Goal: Information Seeking & Learning: Learn about a topic

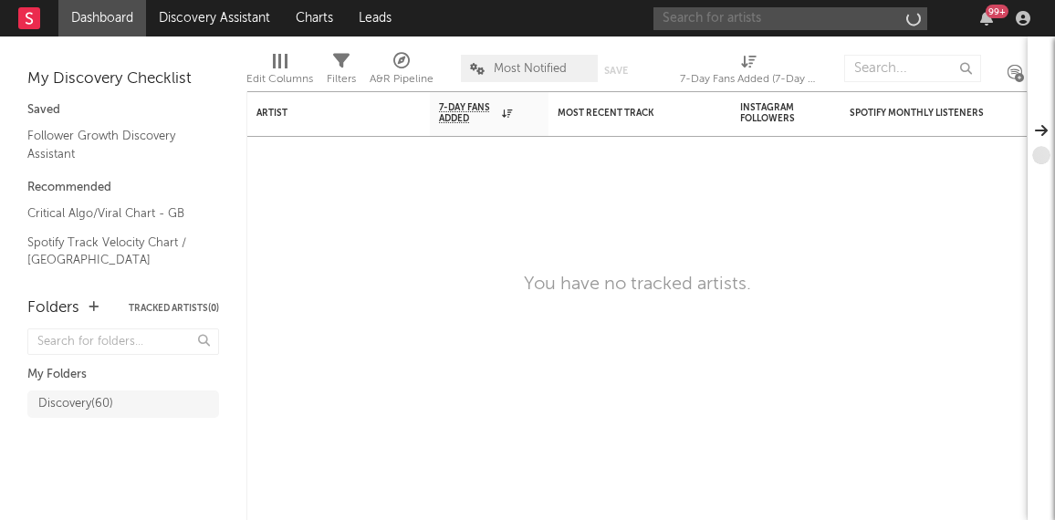
click at [790, 15] on input "text" at bounding box center [790, 18] width 274 height 23
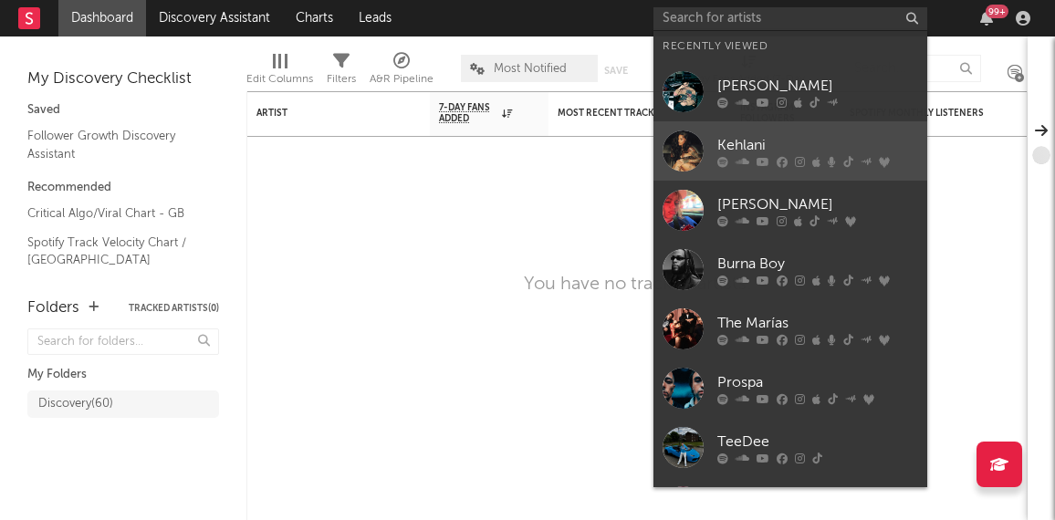
click at [744, 136] on div "Kehlani" at bounding box center [817, 145] width 201 height 22
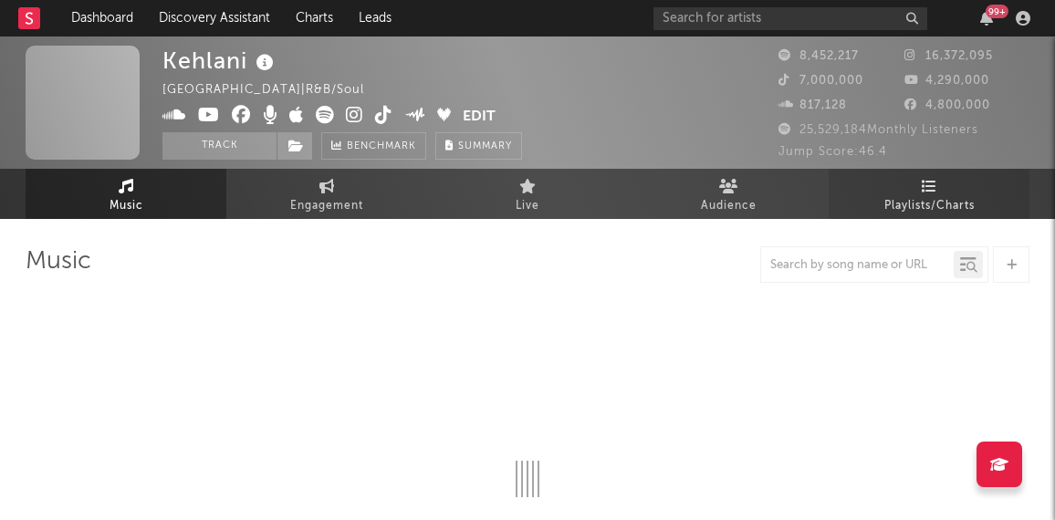
click at [957, 203] on span "Playlists/Charts" at bounding box center [929, 206] width 90 height 22
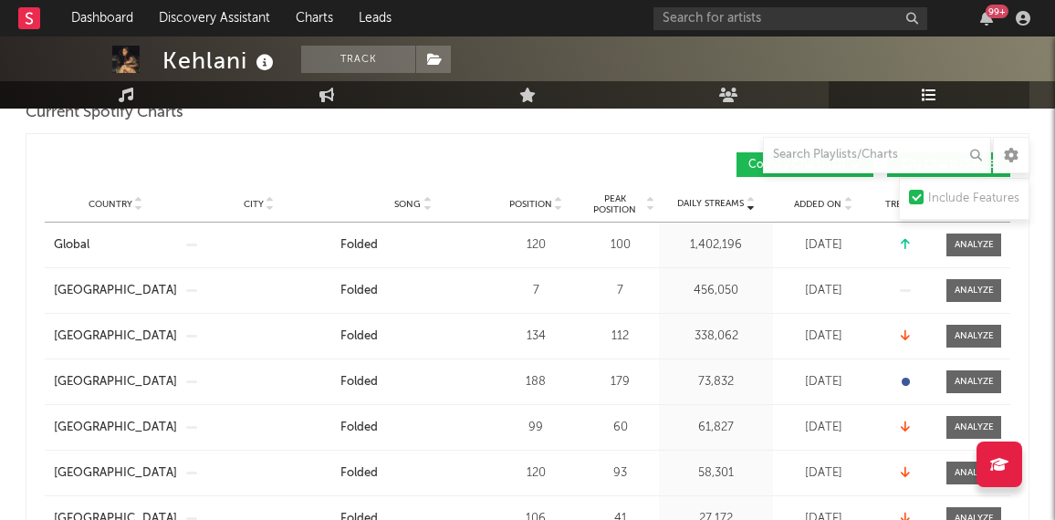
scroll to position [281, 0]
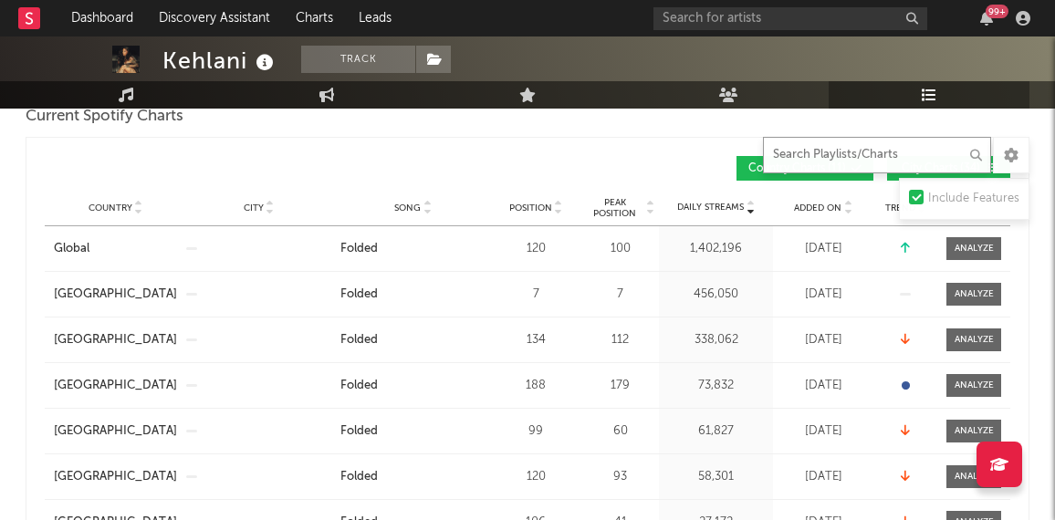
click at [797, 159] on input "text" at bounding box center [877, 155] width 228 height 37
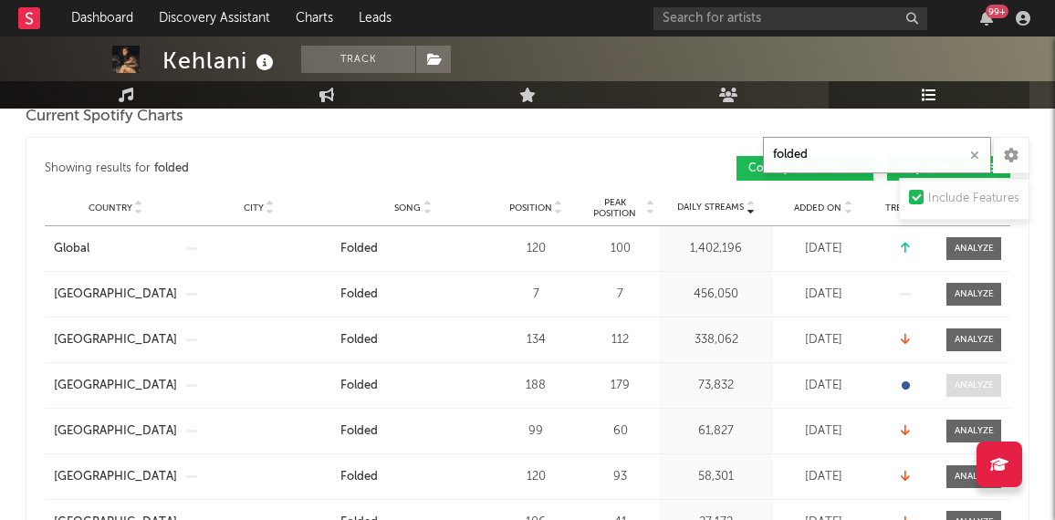
type input "folded"
click at [992, 391] on span at bounding box center [973, 385] width 55 height 23
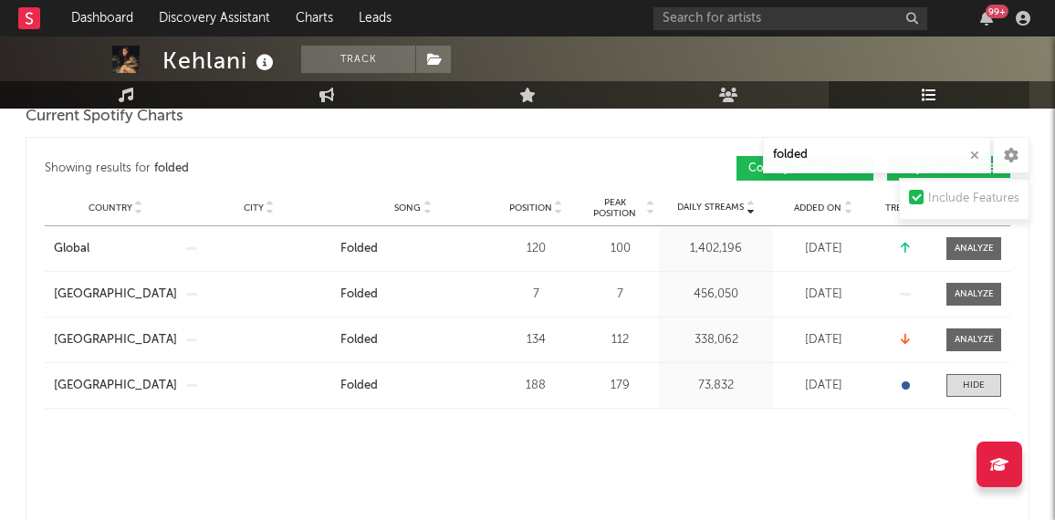
select select "1w"
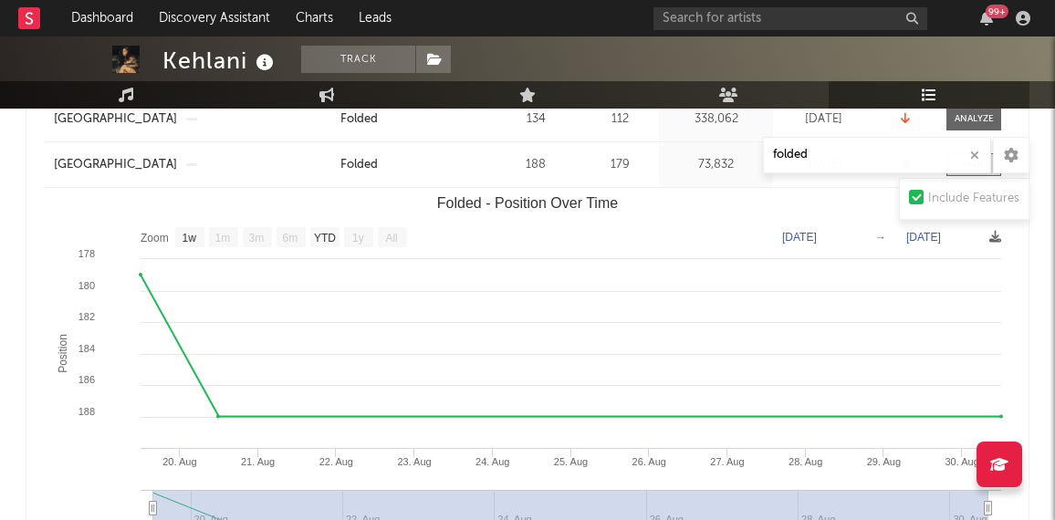
scroll to position [561, 0]
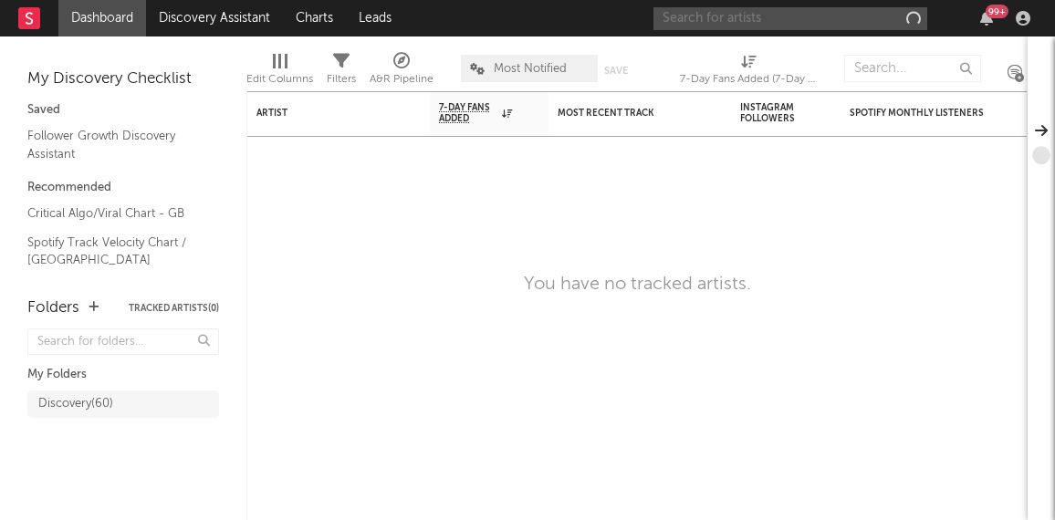
click at [824, 22] on input "text" at bounding box center [790, 18] width 274 height 23
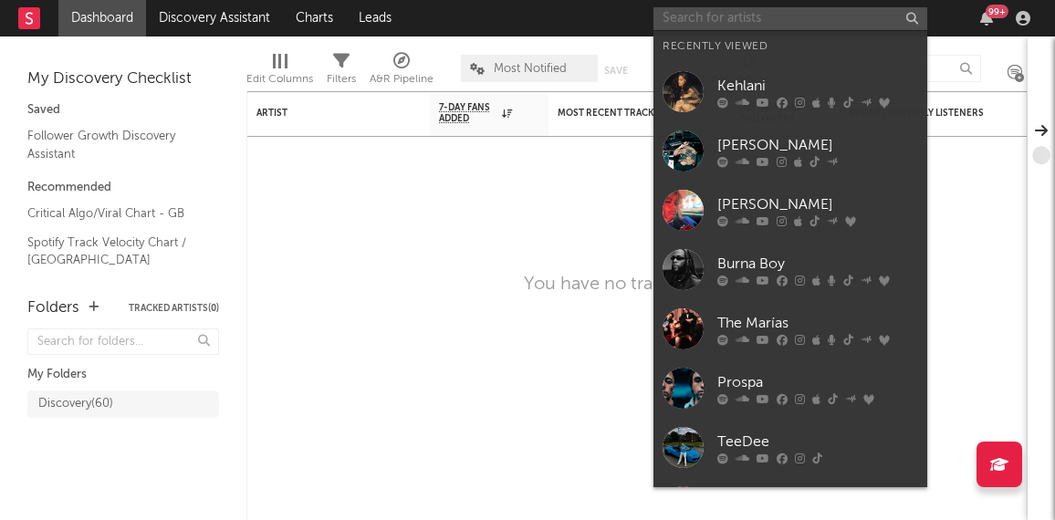
click at [783, 18] on input "text" at bounding box center [790, 18] width 274 height 23
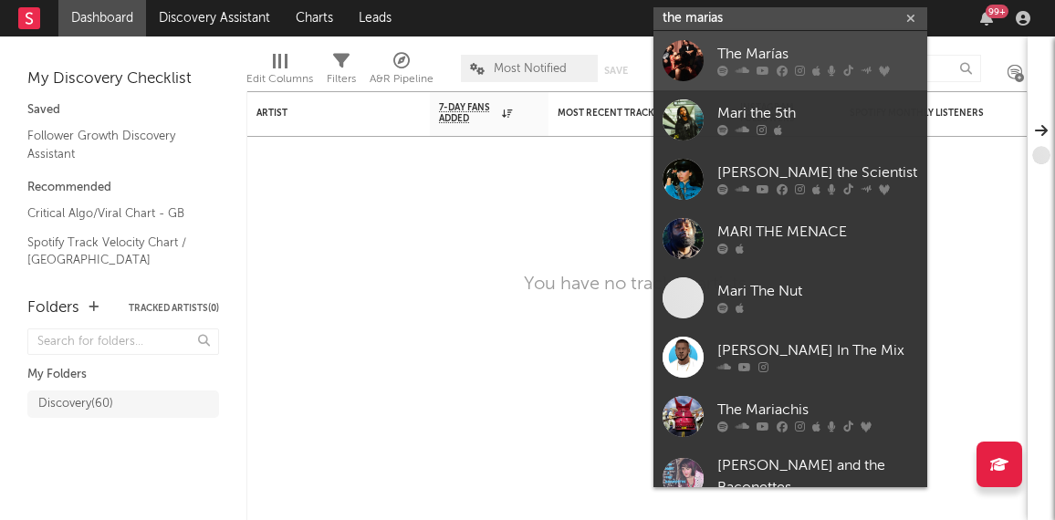
type input "the marias"
click at [796, 55] on div "The Marías" at bounding box center [817, 55] width 201 height 22
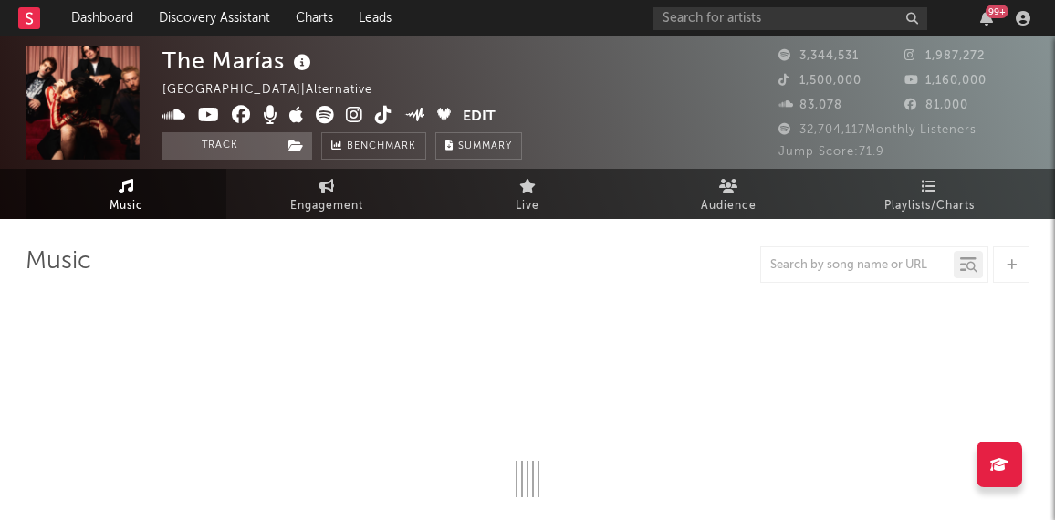
select select "6m"
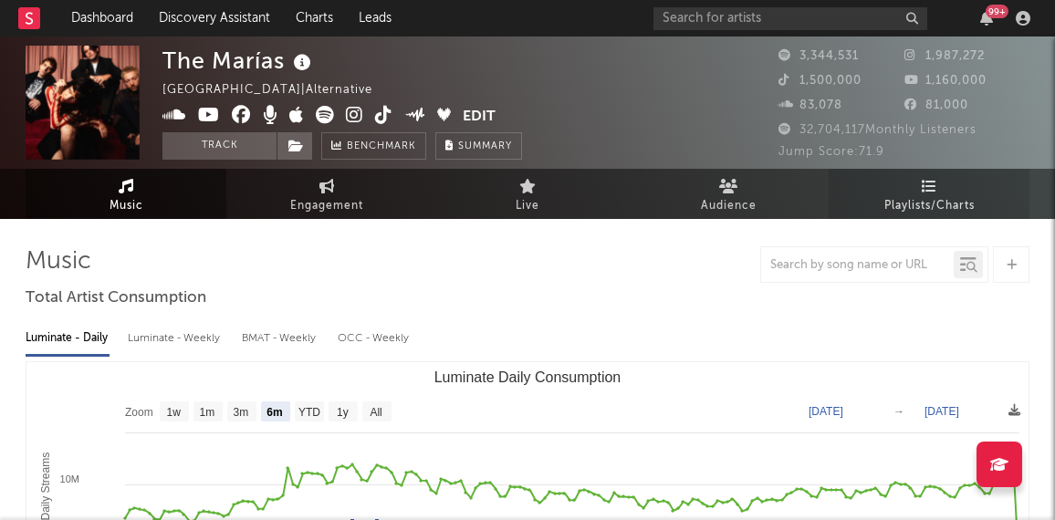
click at [899, 195] on span "Playlists/Charts" at bounding box center [929, 206] width 90 height 22
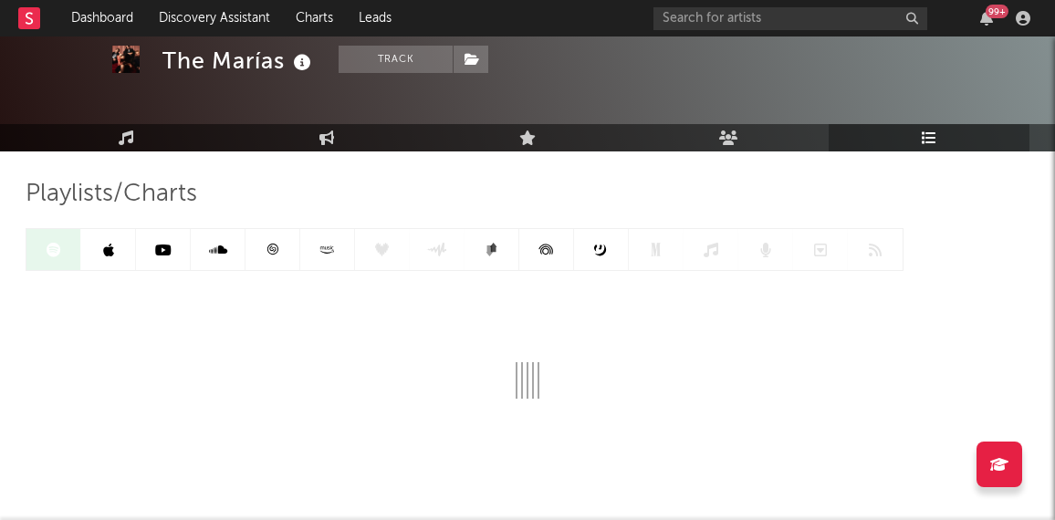
scroll to position [69, 0]
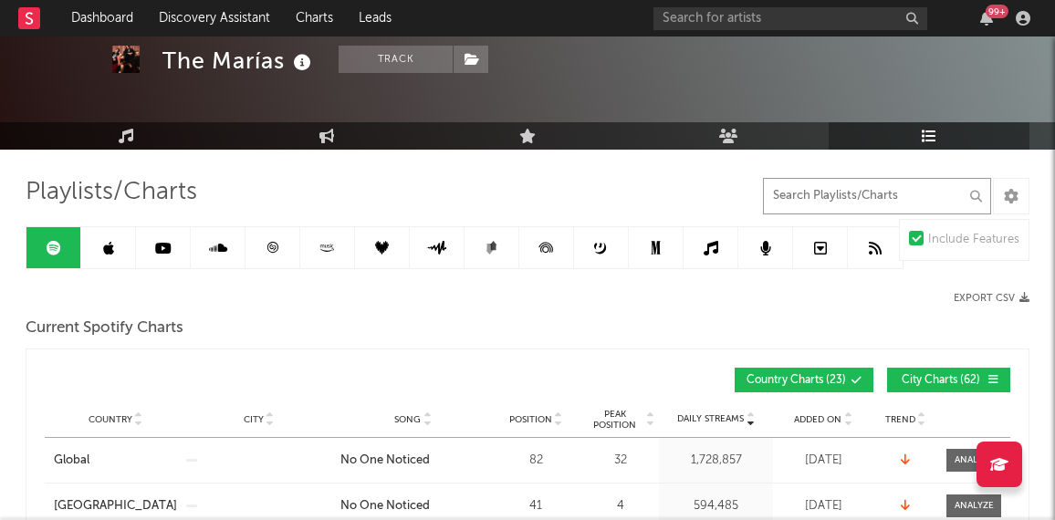
click at [844, 188] on input "text" at bounding box center [877, 196] width 228 height 37
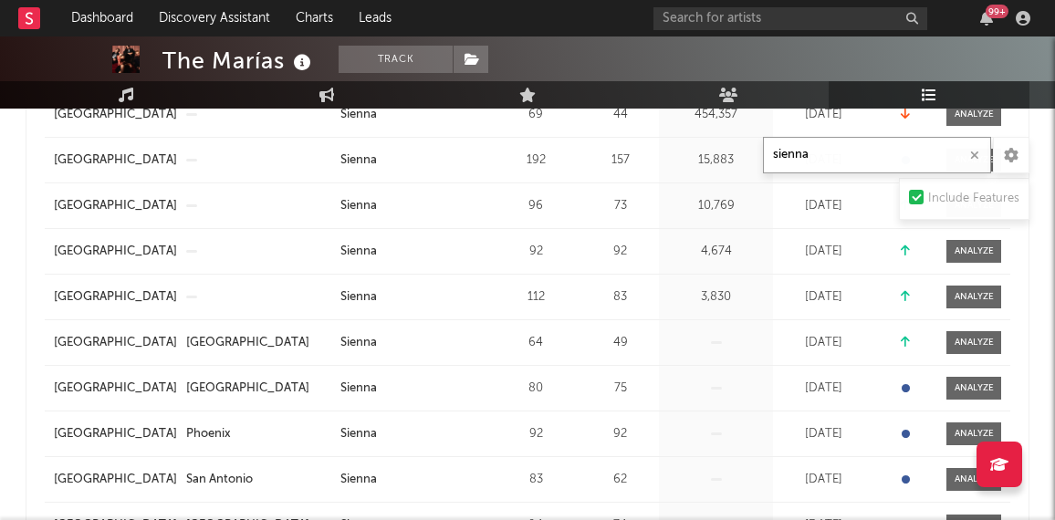
scroll to position [0, 0]
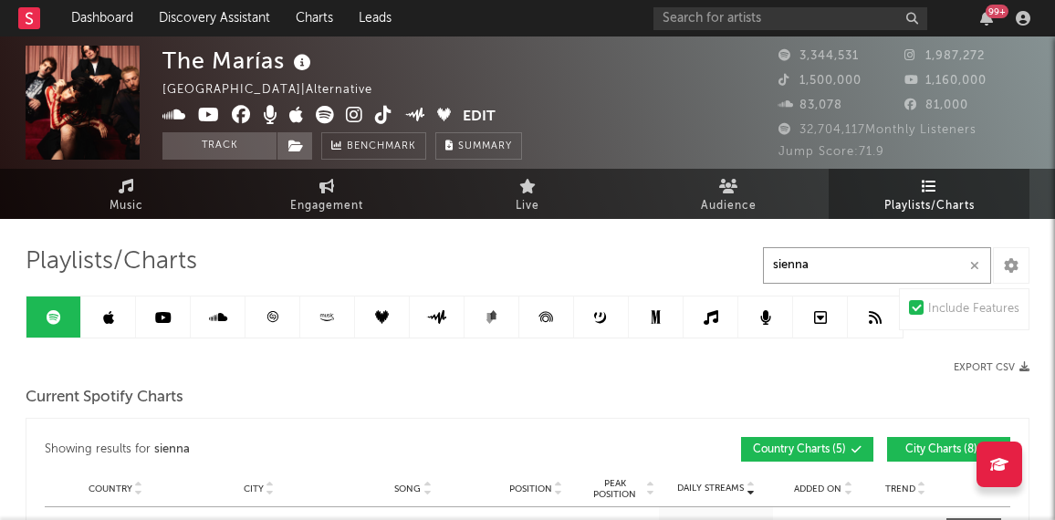
type input "sienna"
click at [103, 318] on icon at bounding box center [108, 317] width 11 height 15
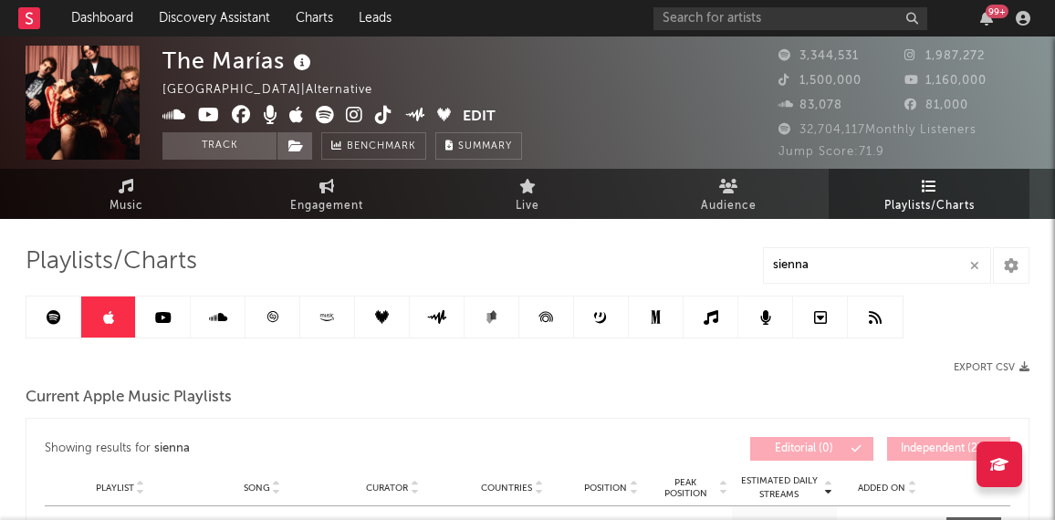
click at [168, 315] on icon at bounding box center [163, 317] width 16 height 15
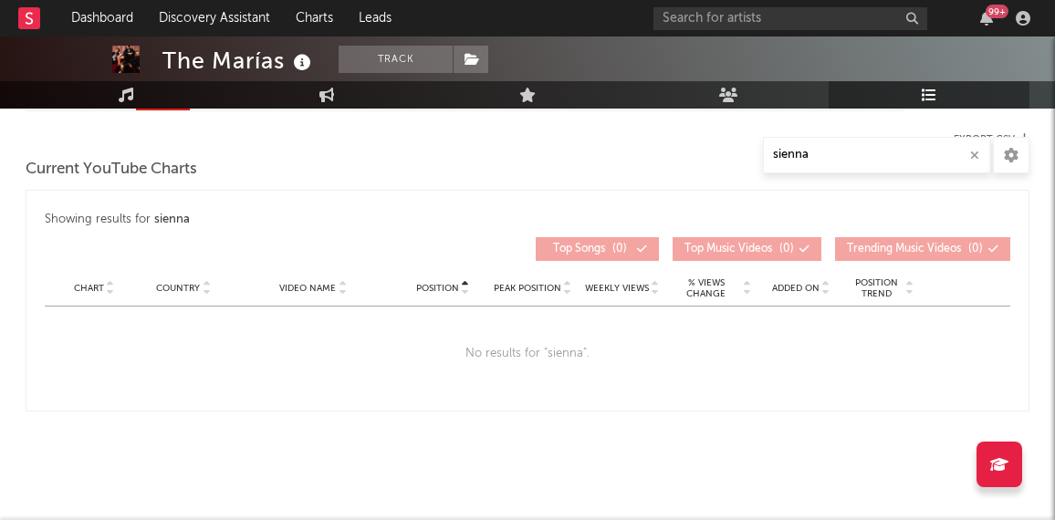
scroll to position [80, 0]
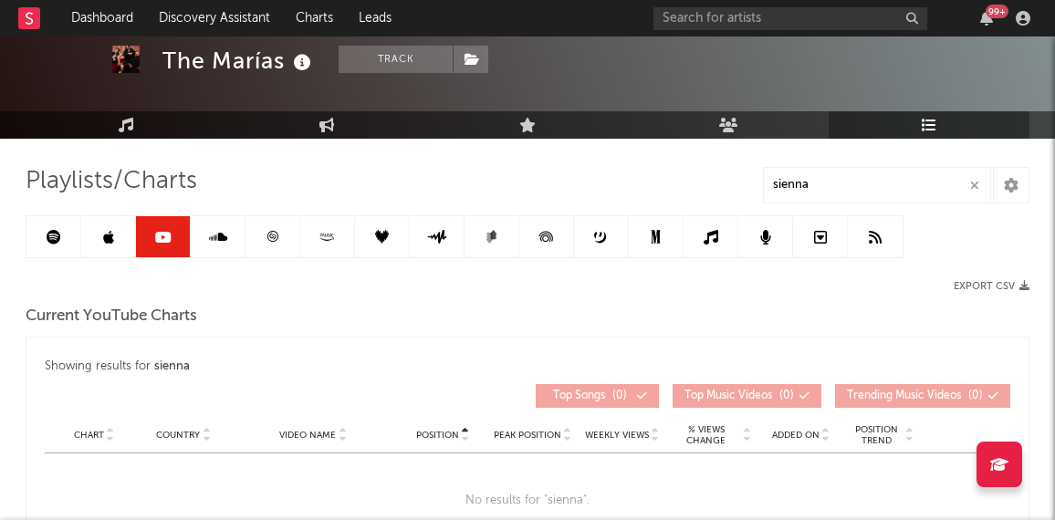
click at [202, 256] on link at bounding box center [218, 236] width 55 height 41
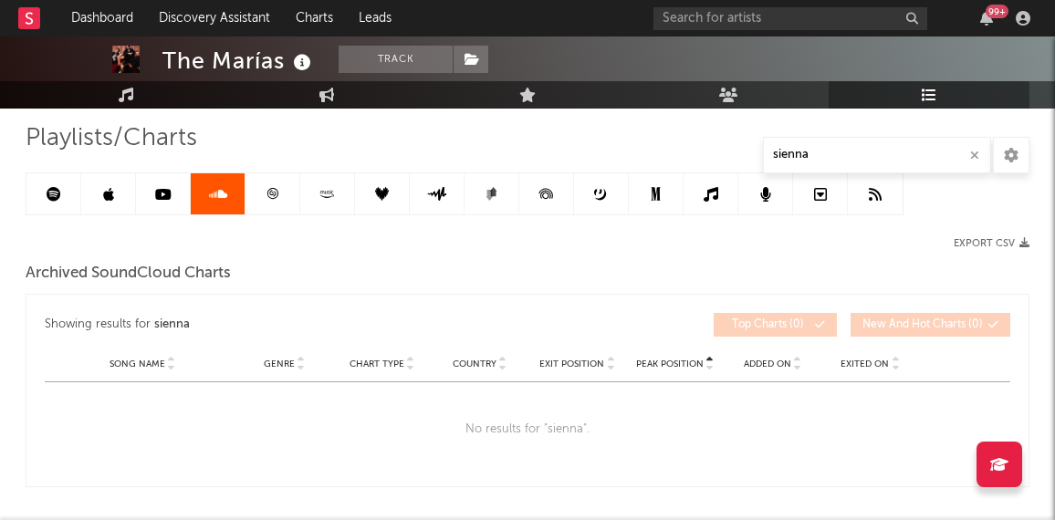
scroll to position [103, 0]
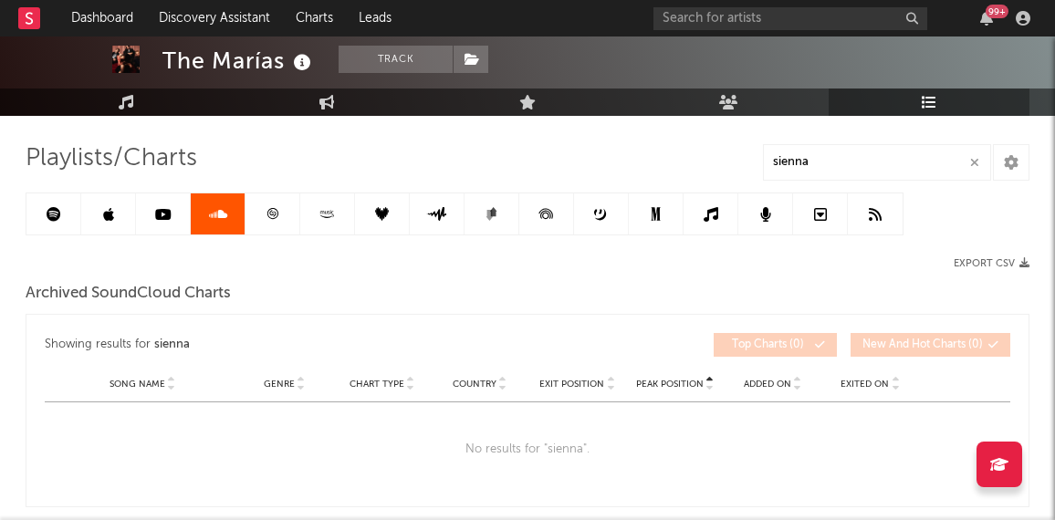
click at [276, 221] on link at bounding box center [272, 213] width 55 height 41
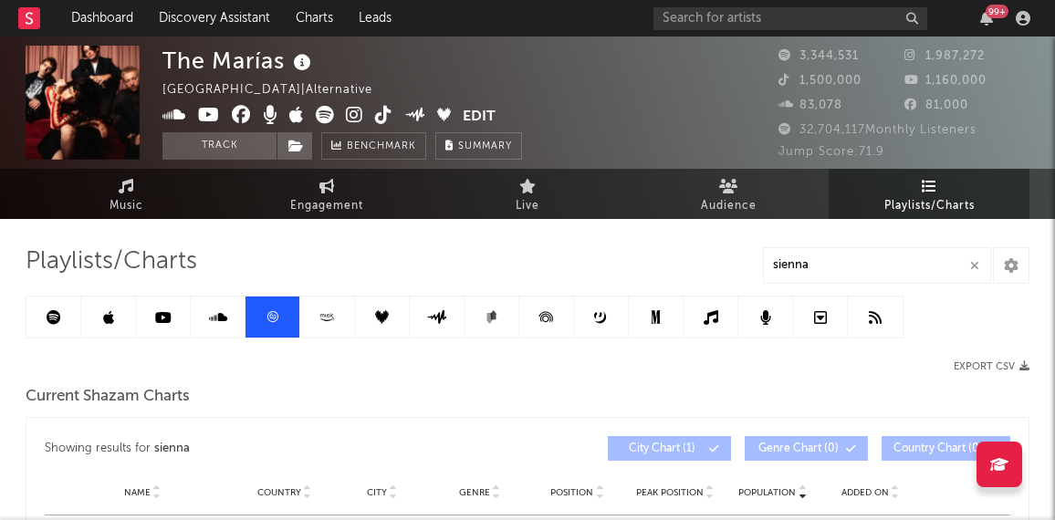
click at [551, 319] on icon at bounding box center [546, 317] width 41 height 41
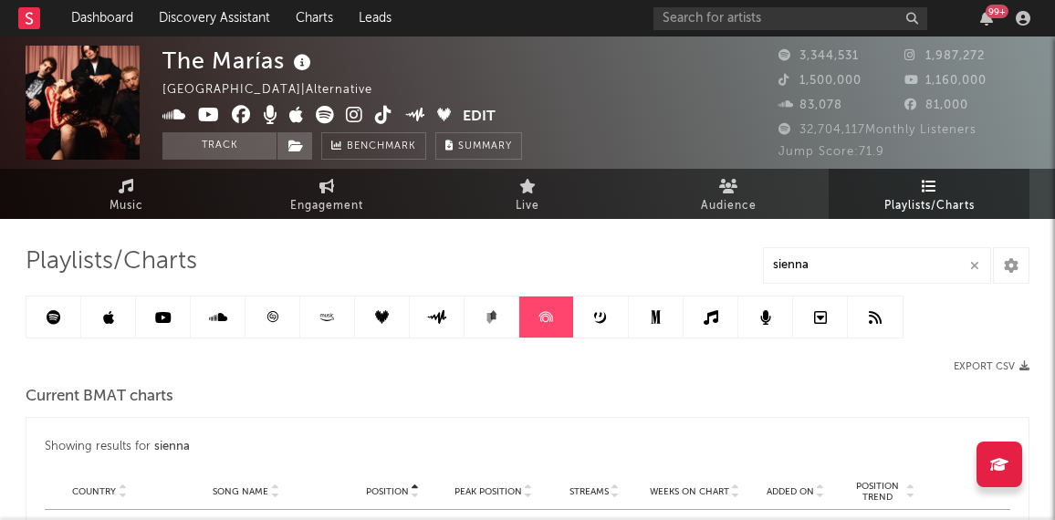
click at [868, 330] on link at bounding box center [875, 317] width 55 height 41
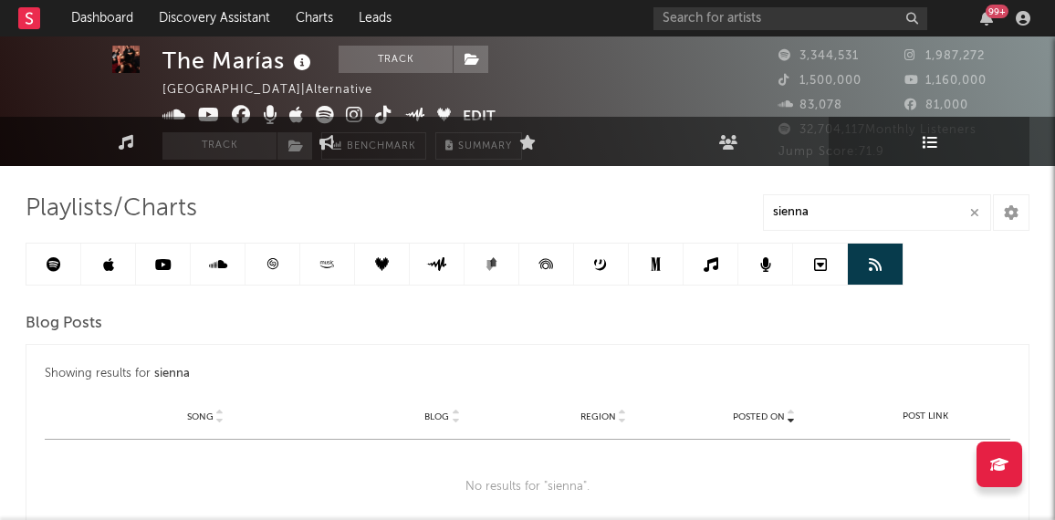
scroll to position [84, 0]
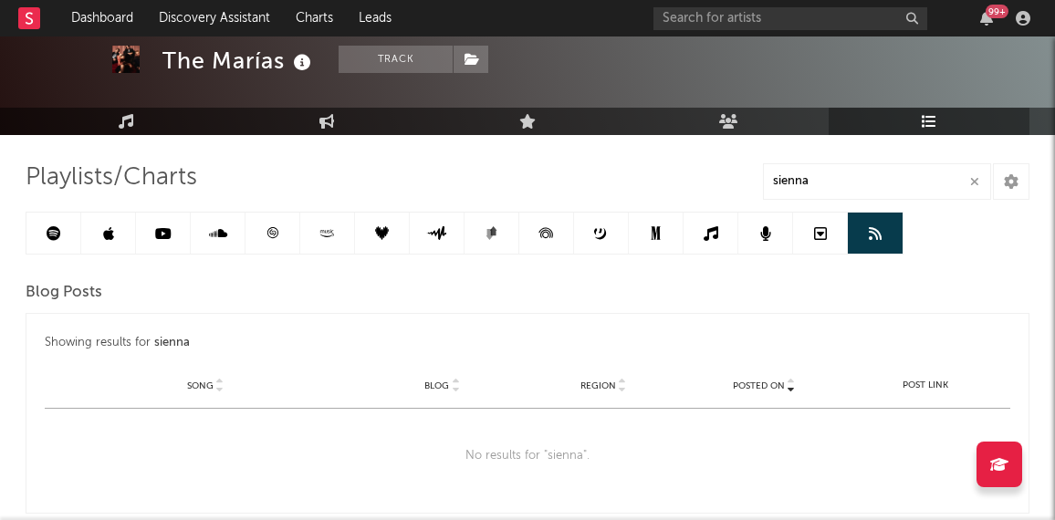
click at [806, 245] on link at bounding box center [820, 233] width 55 height 41
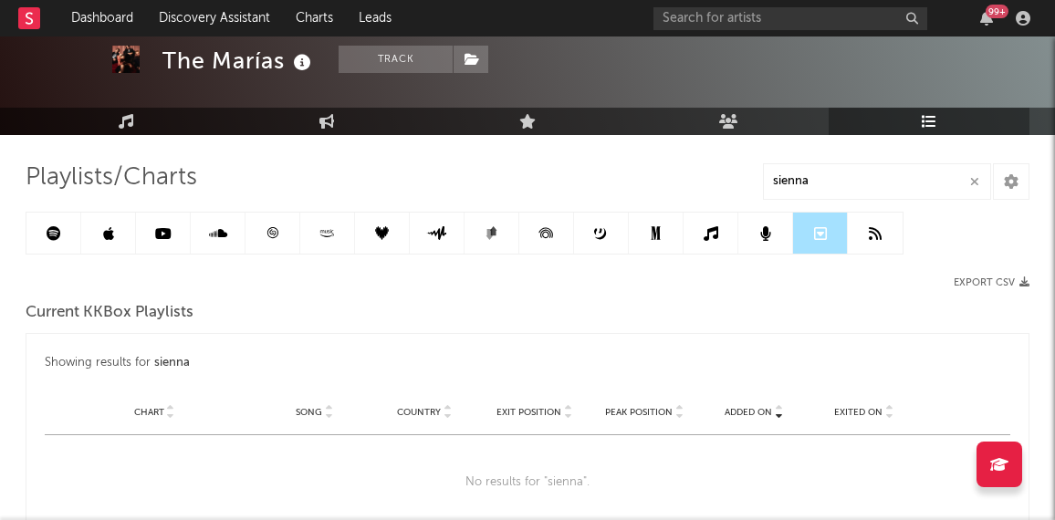
click at [767, 241] on link at bounding box center [765, 233] width 55 height 41
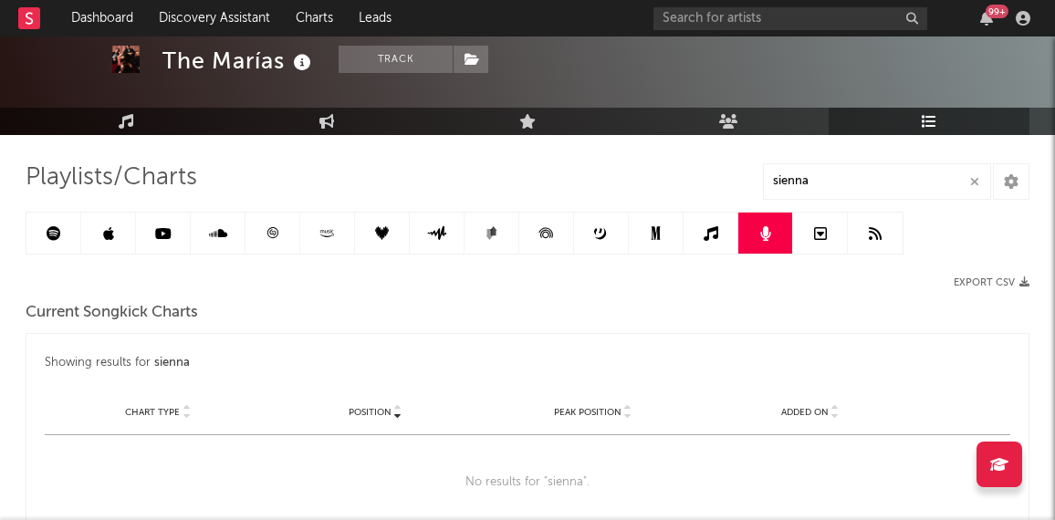
click at [717, 238] on link at bounding box center [710, 233] width 55 height 41
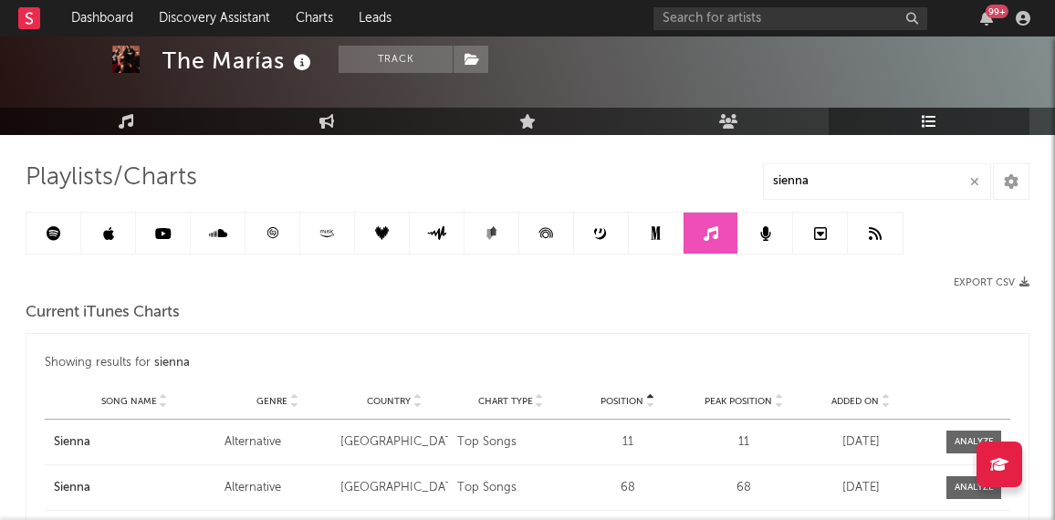
click at [668, 237] on link at bounding box center [656, 233] width 55 height 41
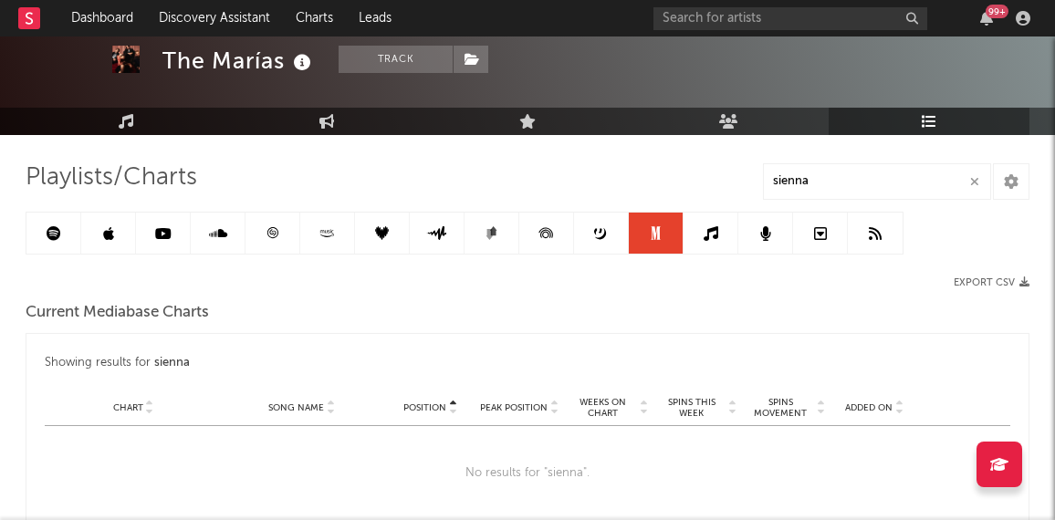
click at [586, 234] on link at bounding box center [601, 233] width 55 height 41
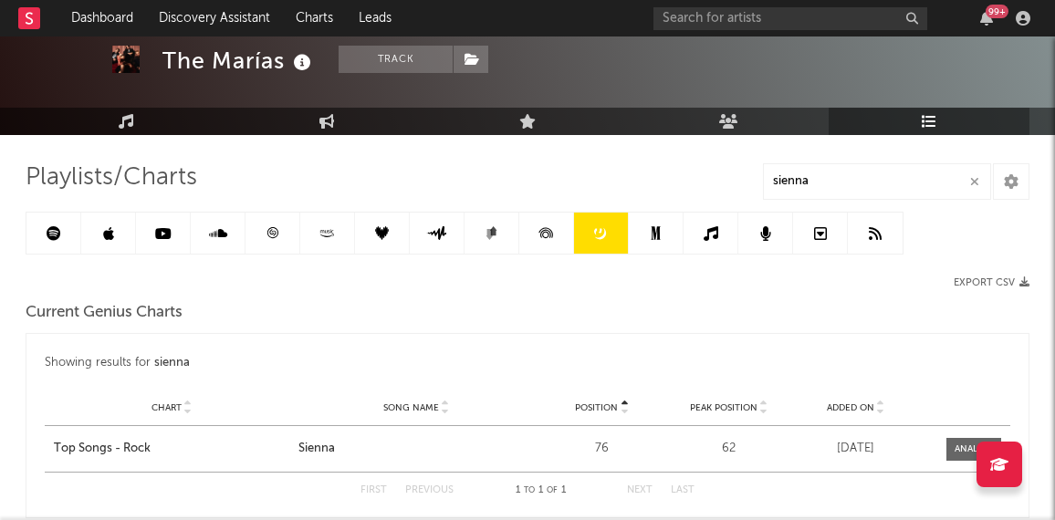
click at [469, 233] on link at bounding box center [491, 233] width 55 height 41
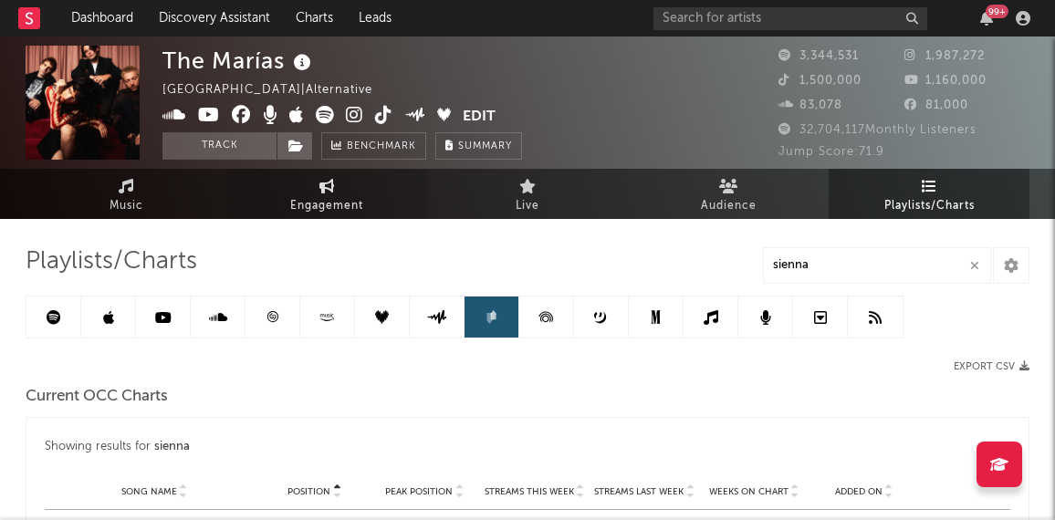
click at [306, 197] on span "Engagement" at bounding box center [326, 206] width 73 height 22
select select "1w"
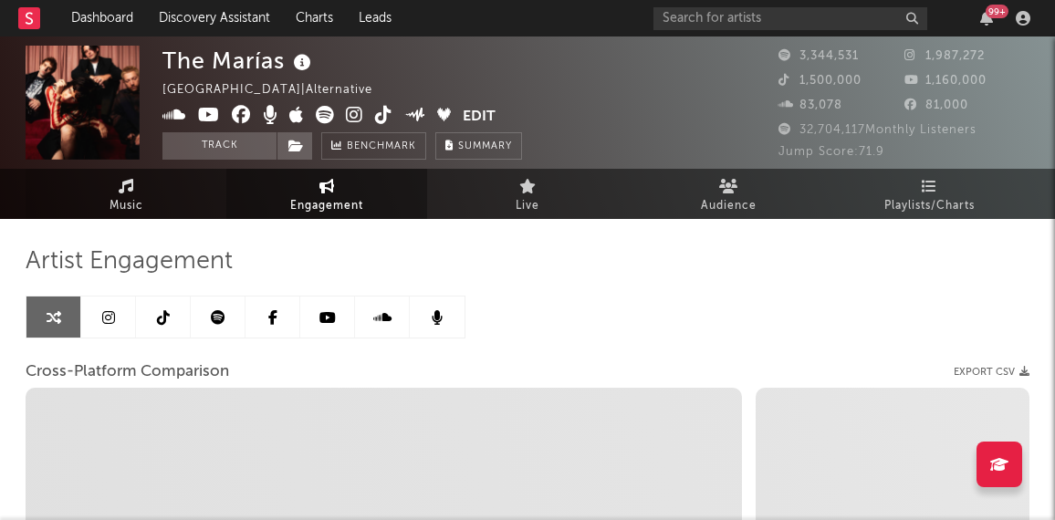
click at [132, 196] on span "Music" at bounding box center [127, 206] width 34 height 22
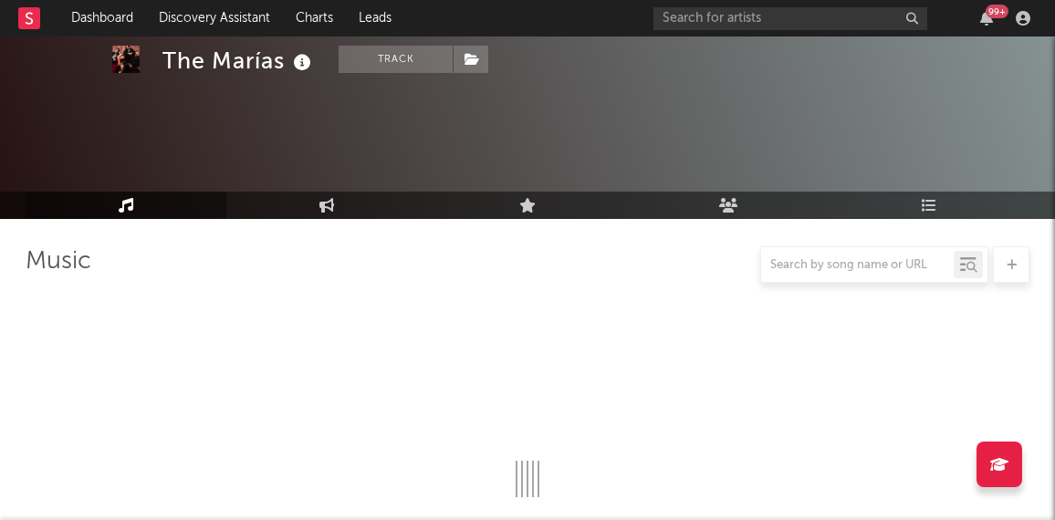
select select "6m"
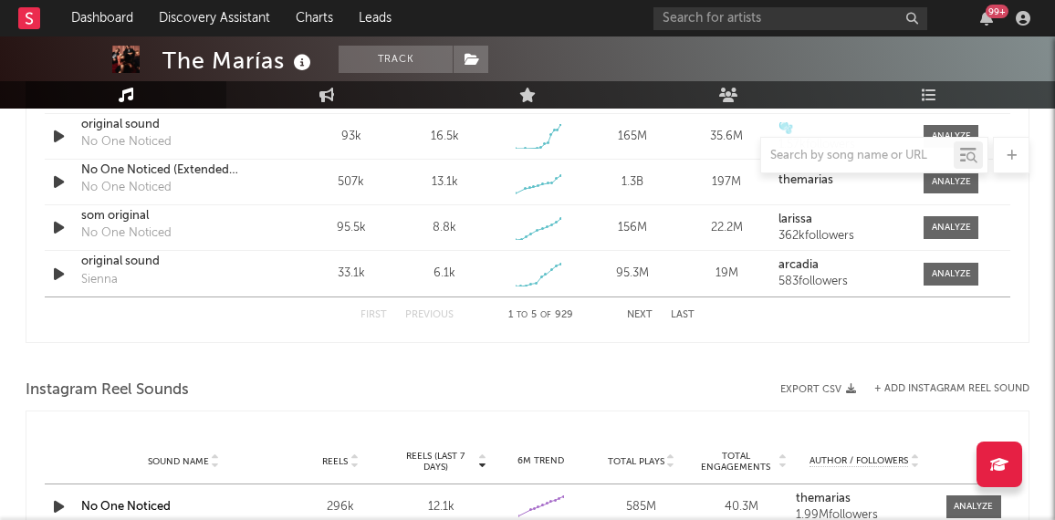
scroll to position [1250, 0]
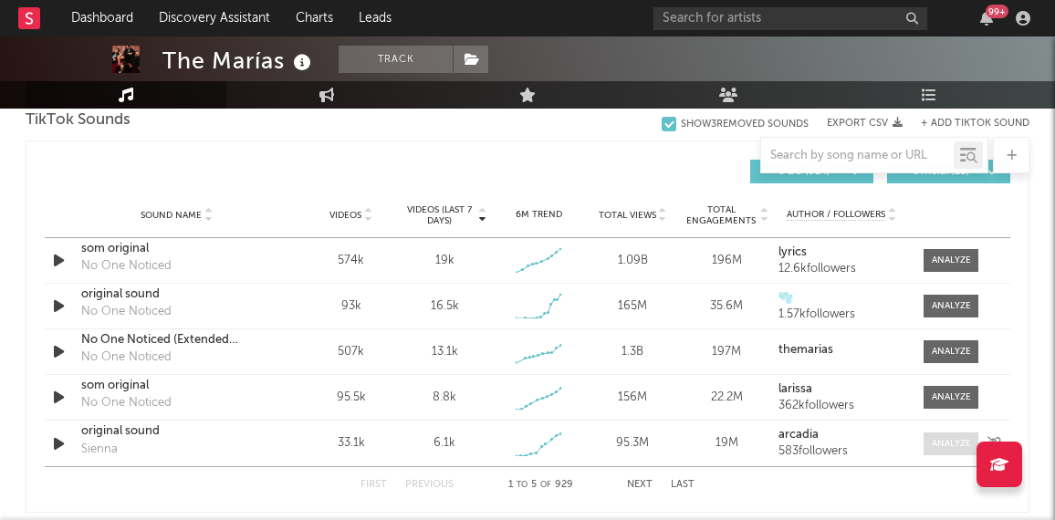
click at [955, 443] on div at bounding box center [951, 444] width 39 height 14
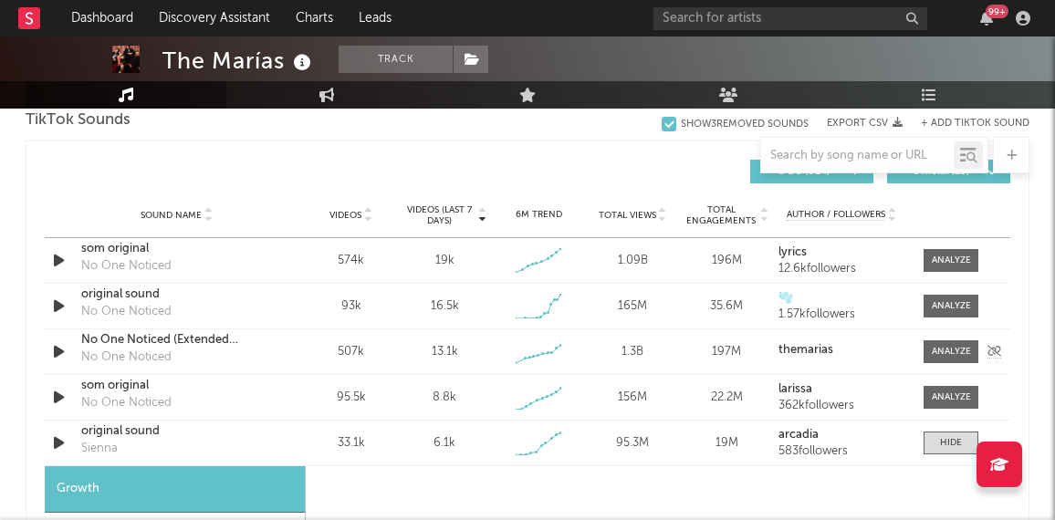
select select "1w"
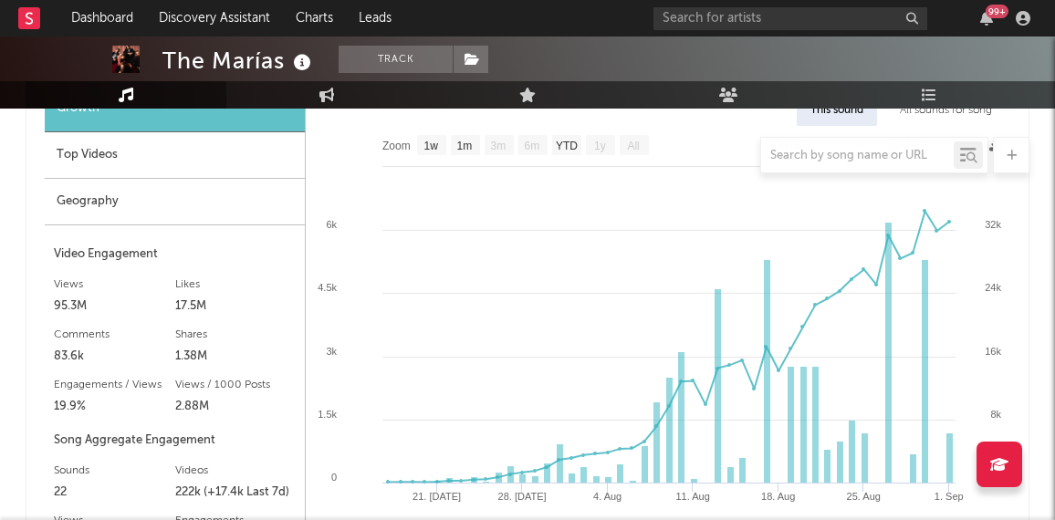
scroll to position [1633, 0]
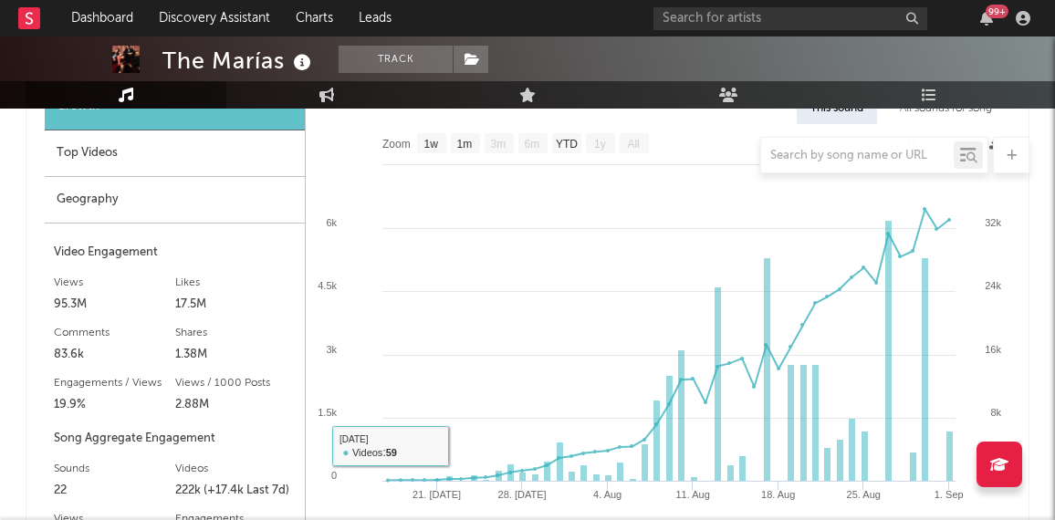
click at [184, 162] on div at bounding box center [528, 155] width 1004 height 37
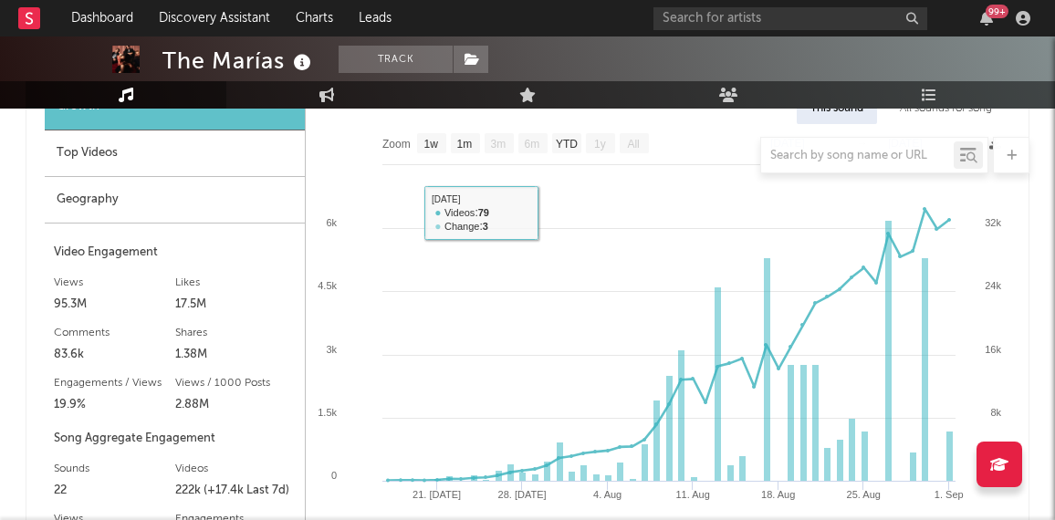
click at [213, 159] on div at bounding box center [528, 155] width 1004 height 37
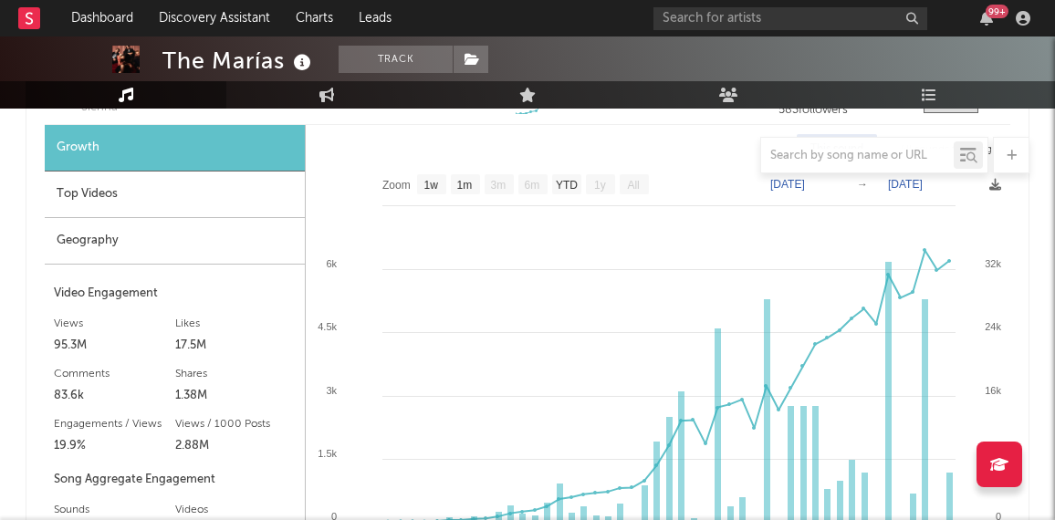
scroll to position [1494, 0]
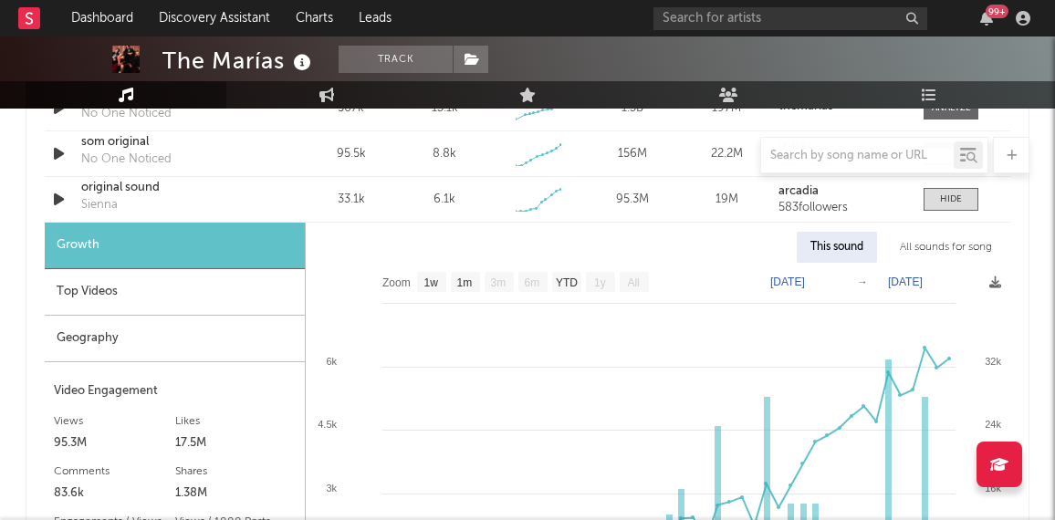
click at [106, 296] on div "Top Videos" at bounding box center [175, 292] width 260 height 47
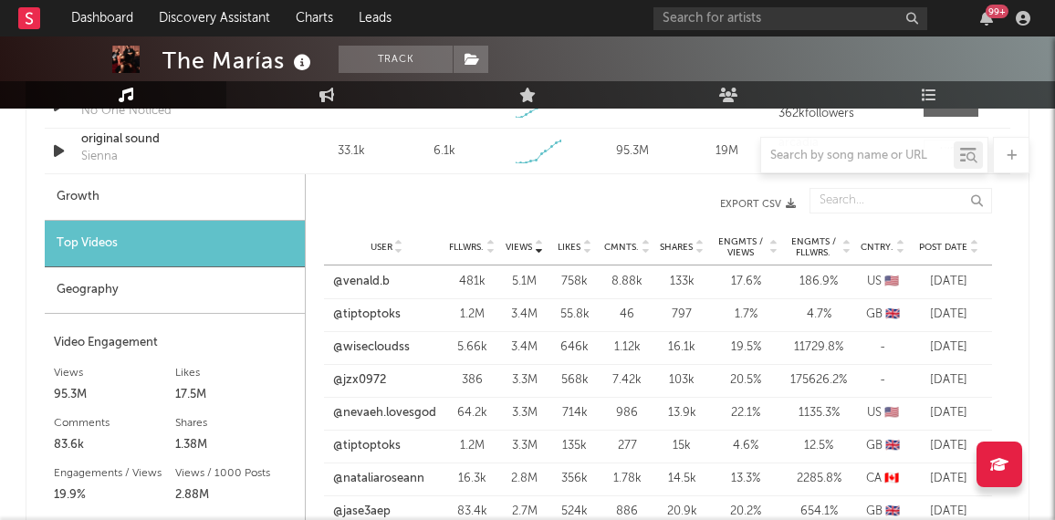
scroll to position [1546, 0]
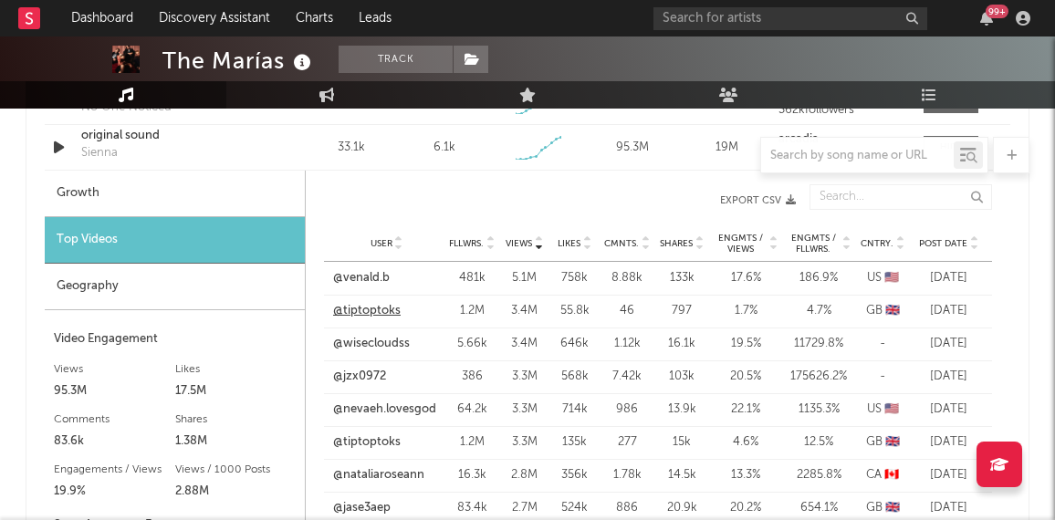
click at [357, 308] on link "@tiptoptoks" at bounding box center [367, 311] width 68 height 18
click at [973, 247] on icon at bounding box center [973, 247] width 9 height 7
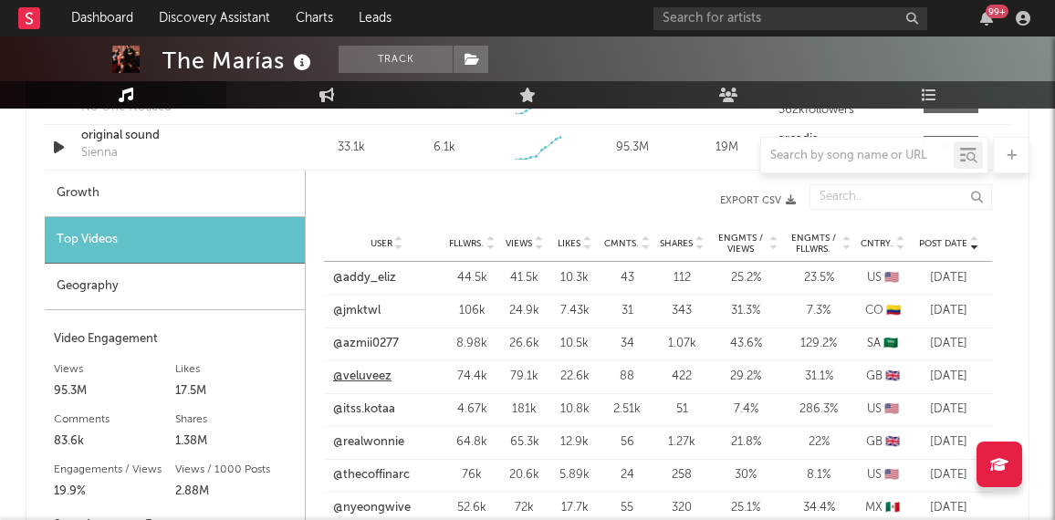
click at [361, 381] on link "@veluveez" at bounding box center [362, 377] width 58 height 18
click at [492, 248] on icon at bounding box center [489, 247] width 9 height 7
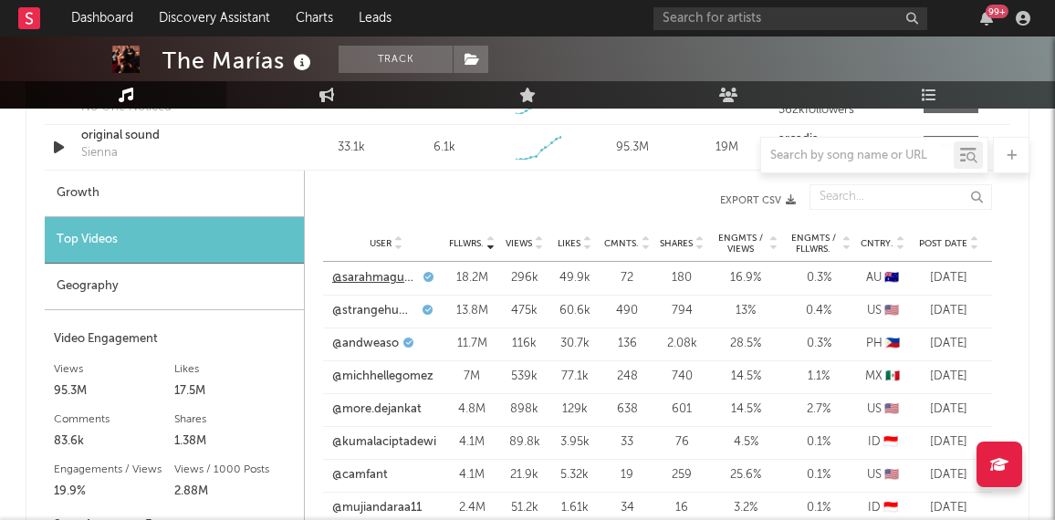
click at [367, 275] on link "@sarahmagusara" at bounding box center [375, 278] width 87 height 18
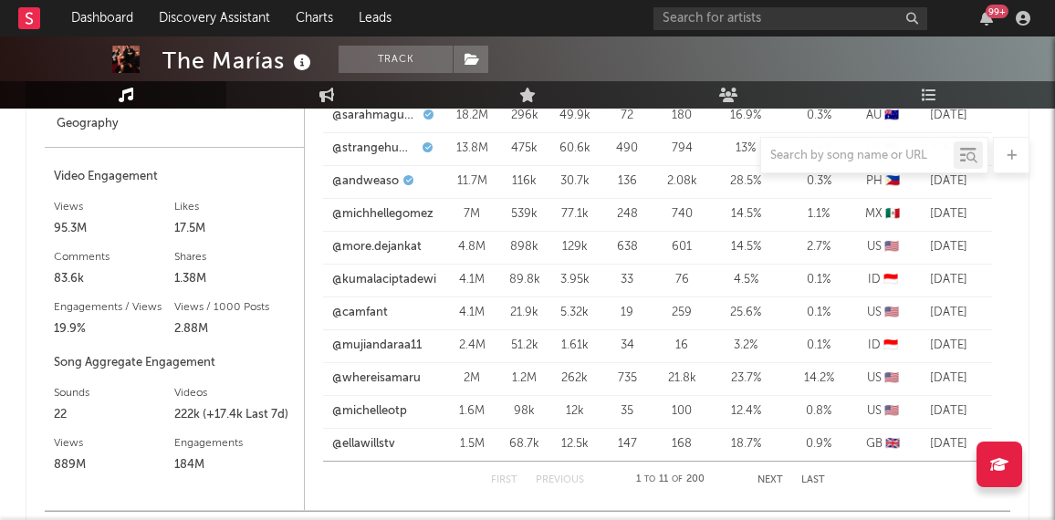
scroll to position [1709, 0]
click at [368, 446] on link "@ellawillstv" at bounding box center [363, 443] width 63 height 18
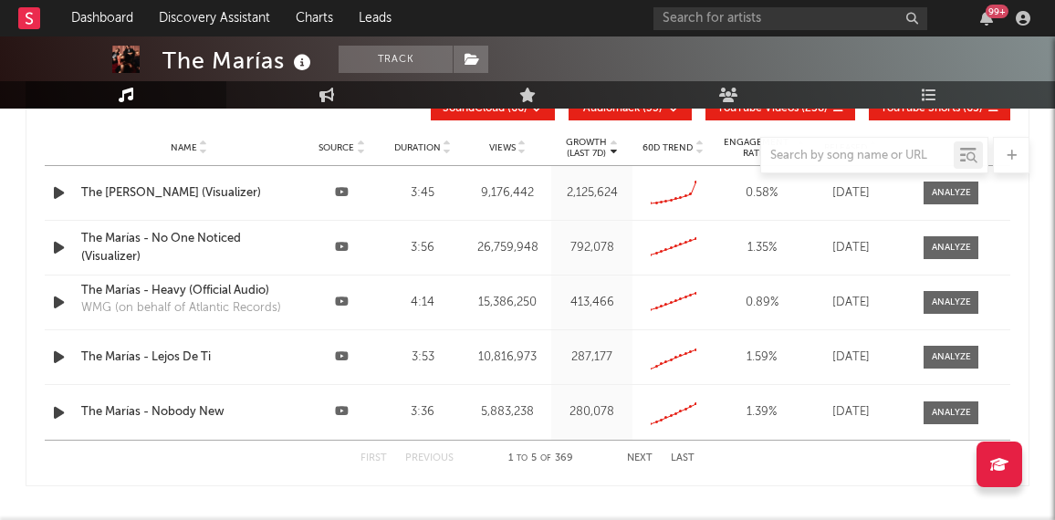
scroll to position [2903, 0]
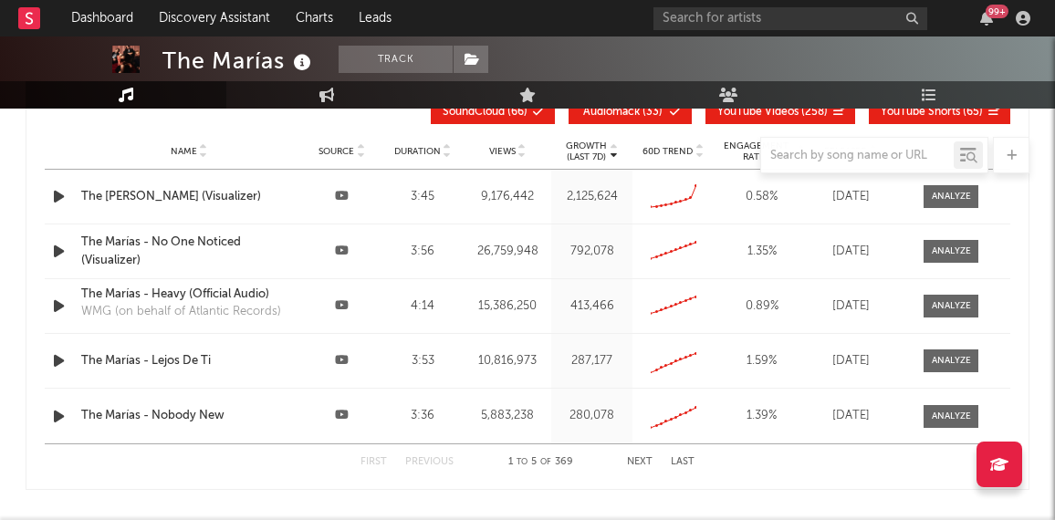
click at [338, 192] on icon at bounding box center [342, 196] width 14 height 12
click at [234, 201] on div "The Marías - Sienna (Visualizer)" at bounding box center [188, 197] width 215 height 18
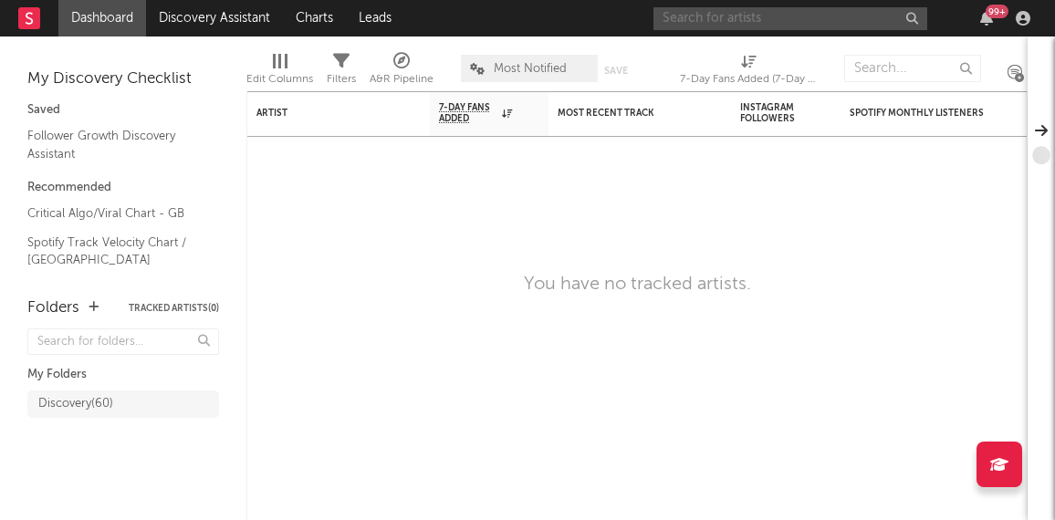
click at [687, 26] on input "text" at bounding box center [790, 18] width 274 height 23
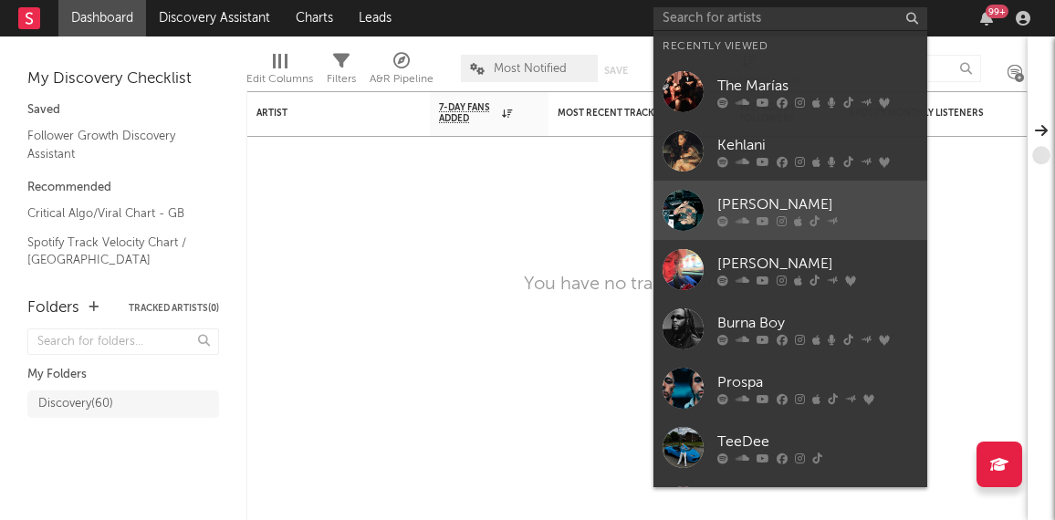
click at [731, 187] on link "[PERSON_NAME]" at bounding box center [790, 210] width 274 height 59
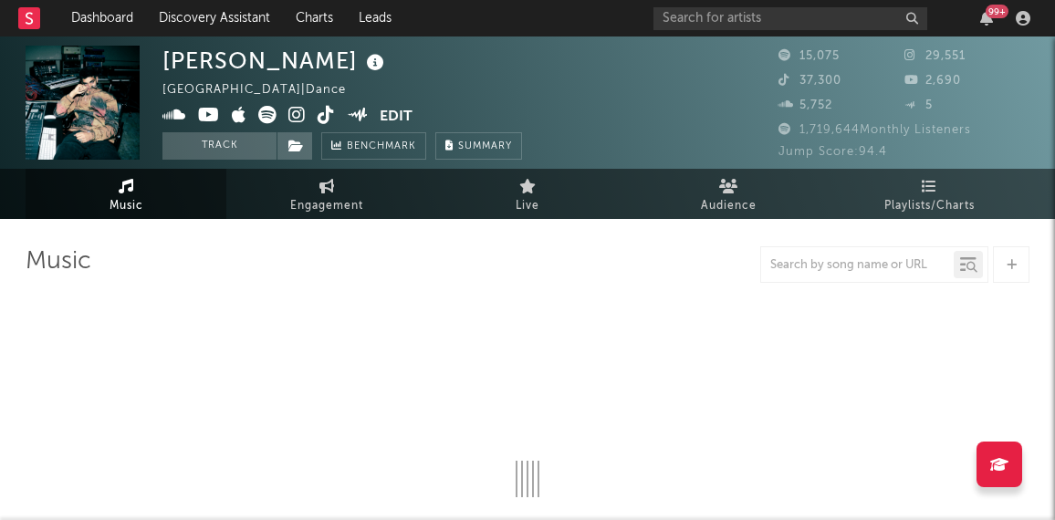
select select "6m"
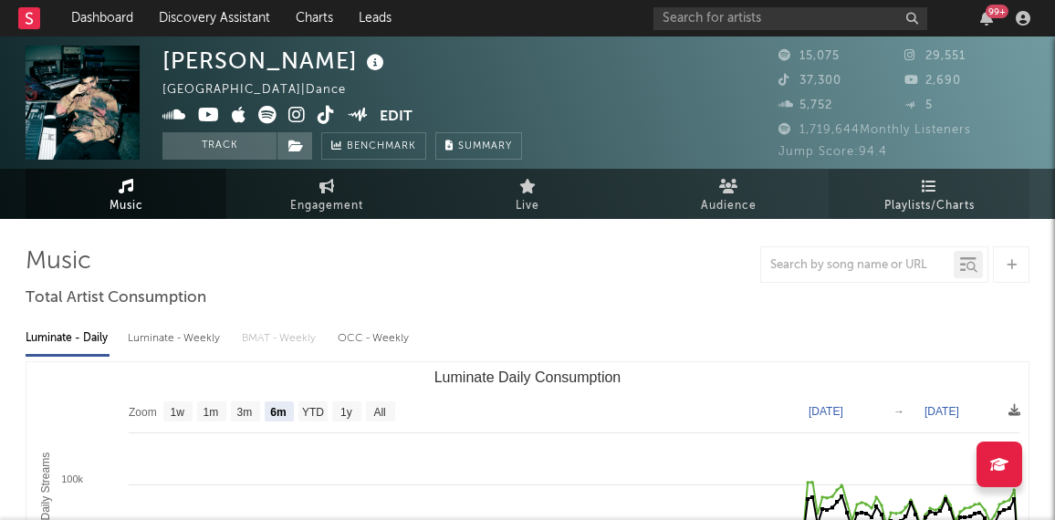
click at [944, 199] on span "Playlists/Charts" at bounding box center [929, 206] width 90 height 22
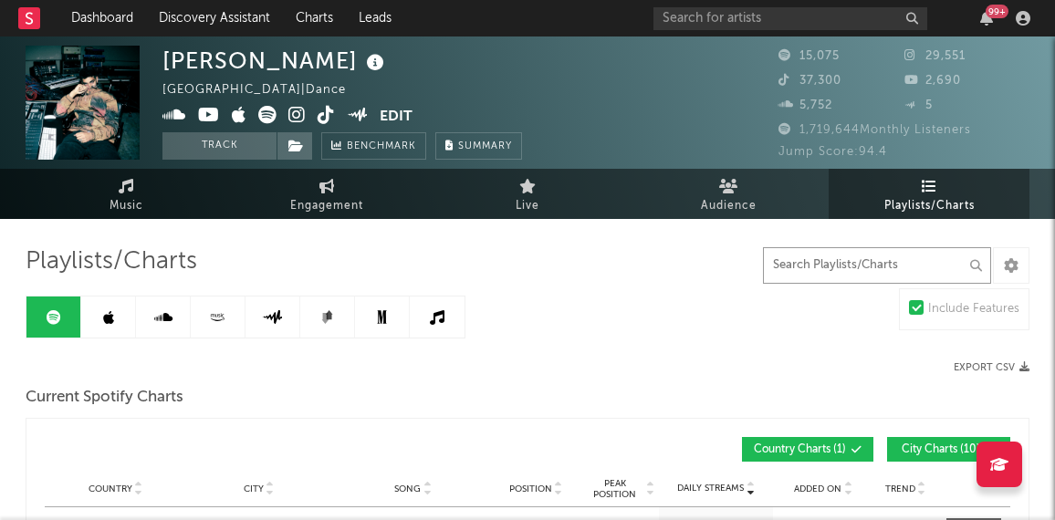
click at [850, 267] on input "text" at bounding box center [877, 265] width 228 height 37
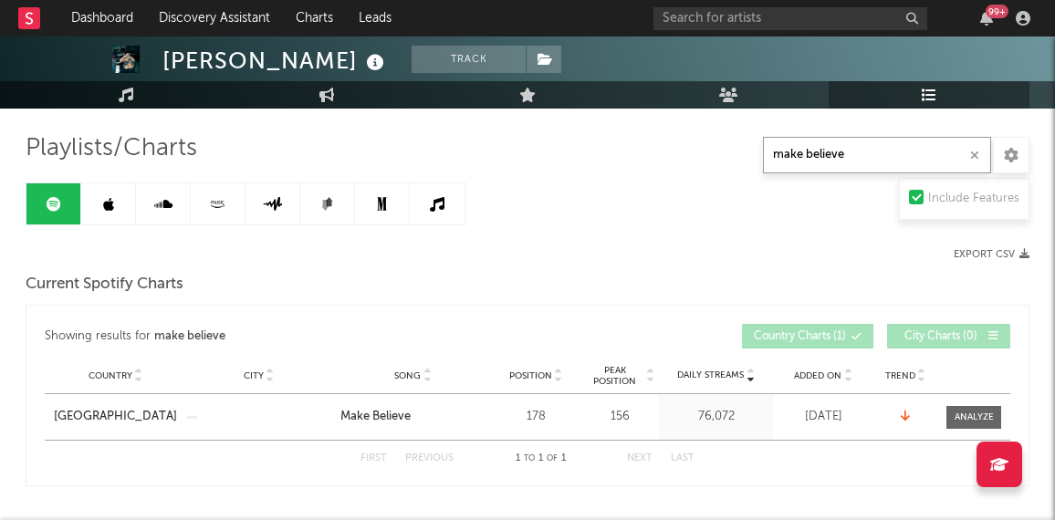
scroll to position [213, 0]
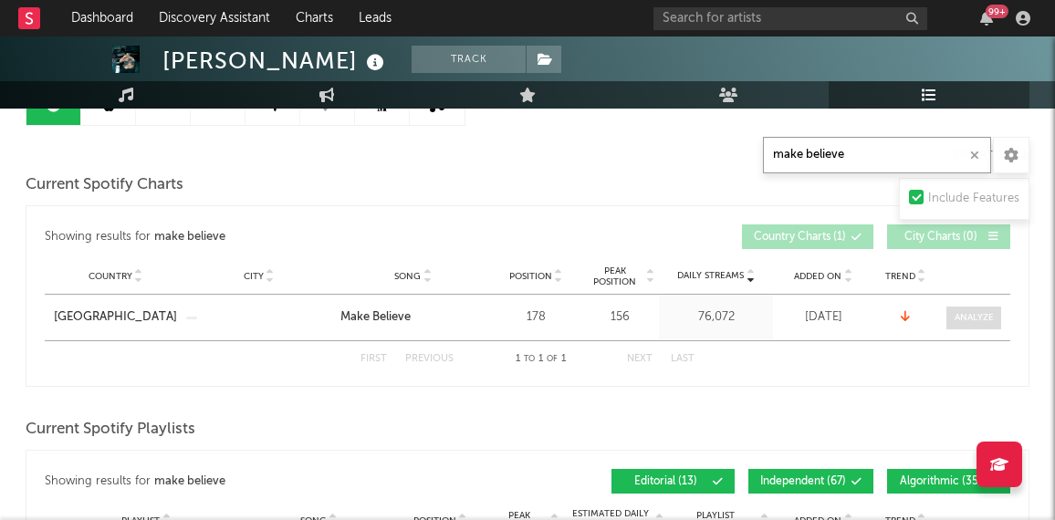
type input "make believe"
click at [965, 311] on div at bounding box center [974, 318] width 39 height 14
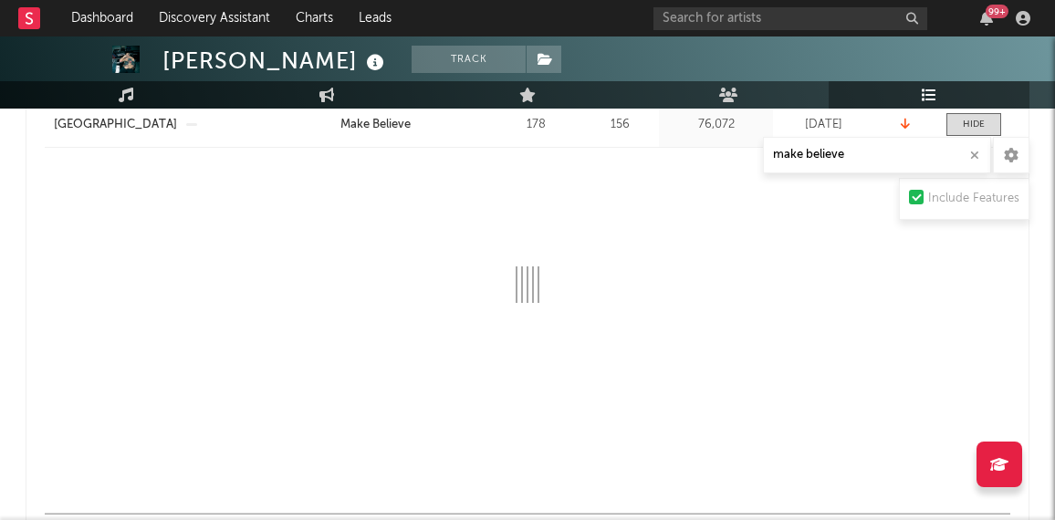
scroll to position [369, 0]
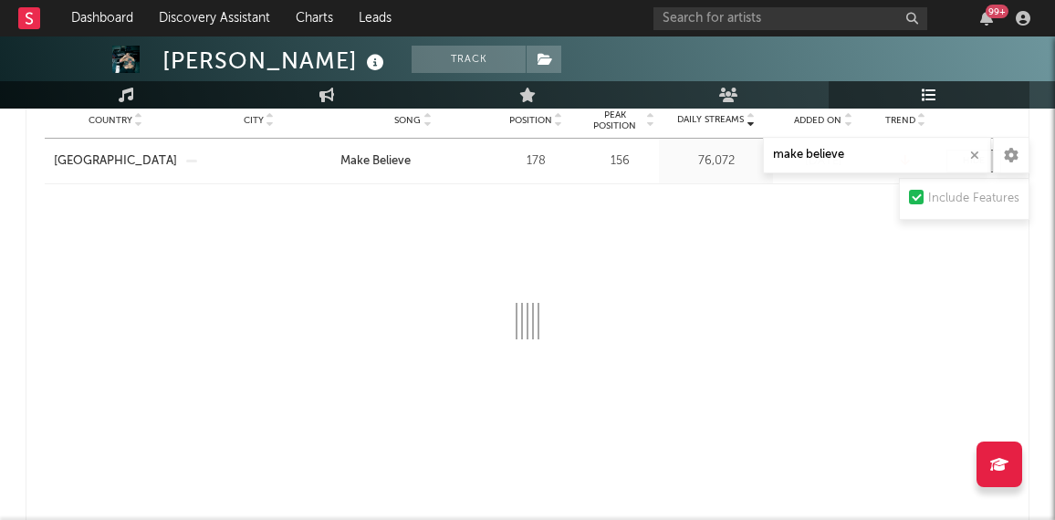
select select "1w"
